Goal: Task Accomplishment & Management: Manage account settings

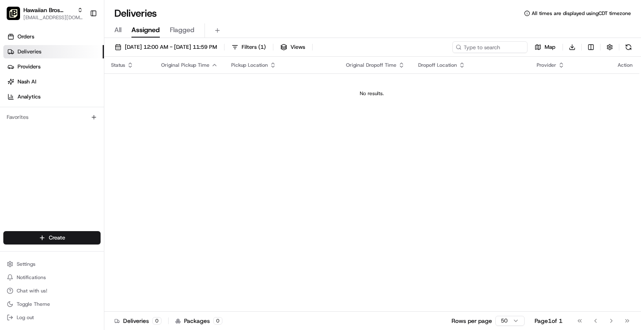
click at [609, 318] on div "Go to first page Go to previous page Go to next page Go to last page" at bounding box center [604, 321] width 62 height 12
click at [77, 54] on link "Deliveries" at bounding box center [53, 51] width 101 height 13
click at [79, 10] on icon "button" at bounding box center [80, 10] width 6 height 6
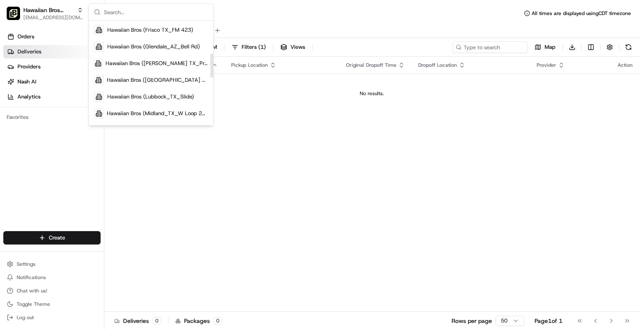
scroll to position [160, 0]
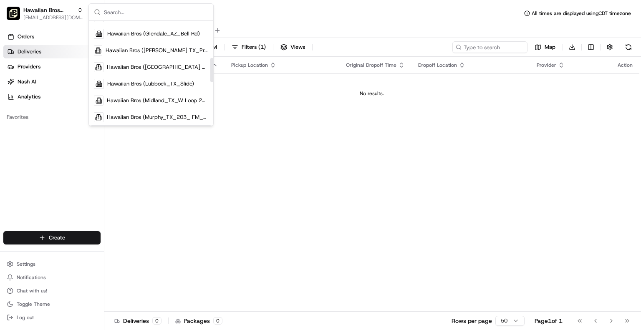
drag, startPoint x: 212, startPoint y: 41, endPoint x: 211, endPoint y: 78, distance: 36.7
click at [211, 78] on div "Suggestions" at bounding box center [211, 70] width 3 height 24
click at [180, 88] on div "Hawaiian Bros (Lubbock_TX_Slide)" at bounding box center [151, 84] width 121 height 17
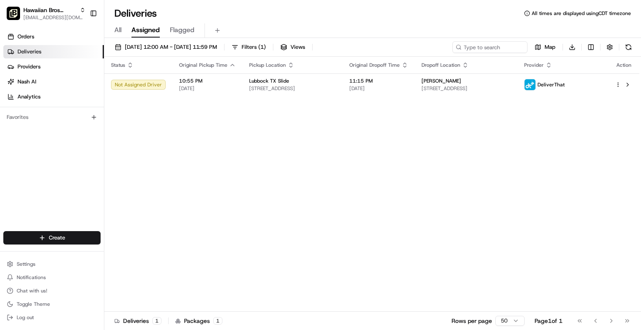
click at [354, 155] on div "Status Original Pickup Time Pickup Location Original Dropoff Time Dropoff Locat…" at bounding box center [371, 184] width 535 height 255
